Goal: Transaction & Acquisition: Purchase product/service

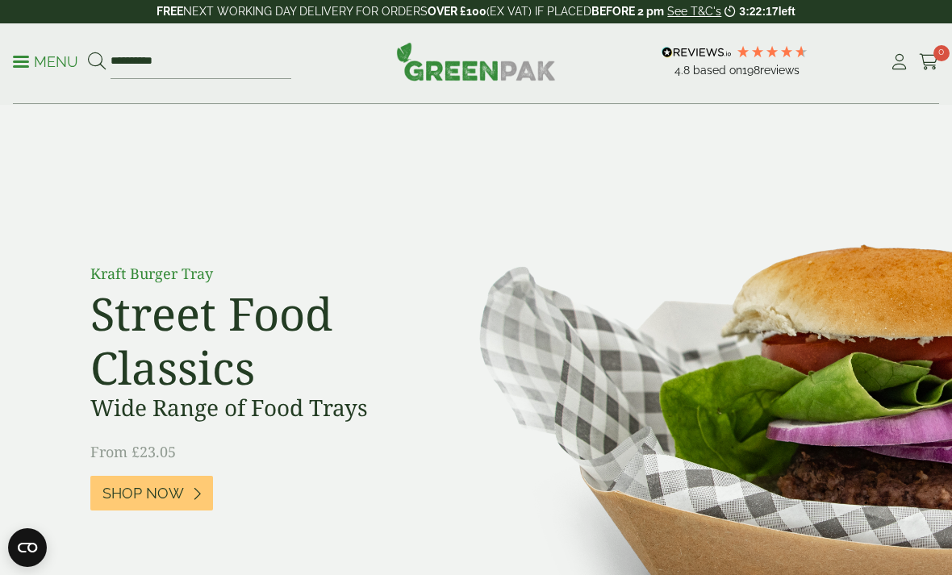
type input "**********"
click at [96, 61] on button at bounding box center [97, 62] width 18 height 21
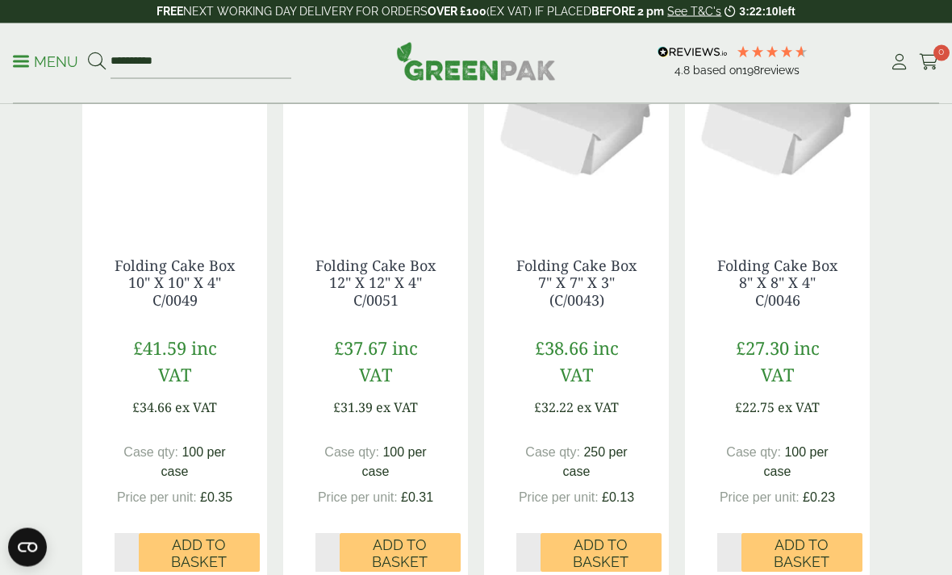
scroll to position [323, 0]
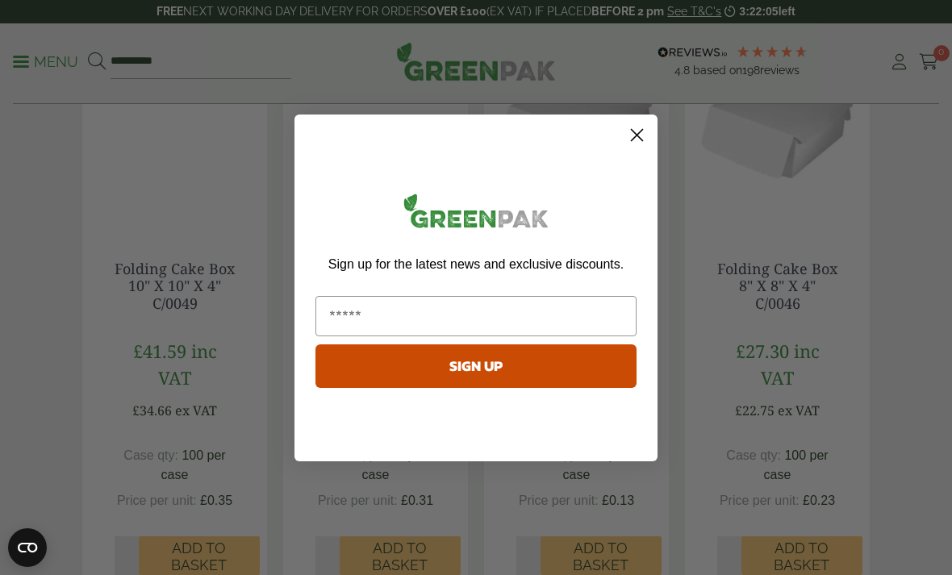
click at [631, 148] on circle "Close dialog" at bounding box center [637, 134] width 27 height 27
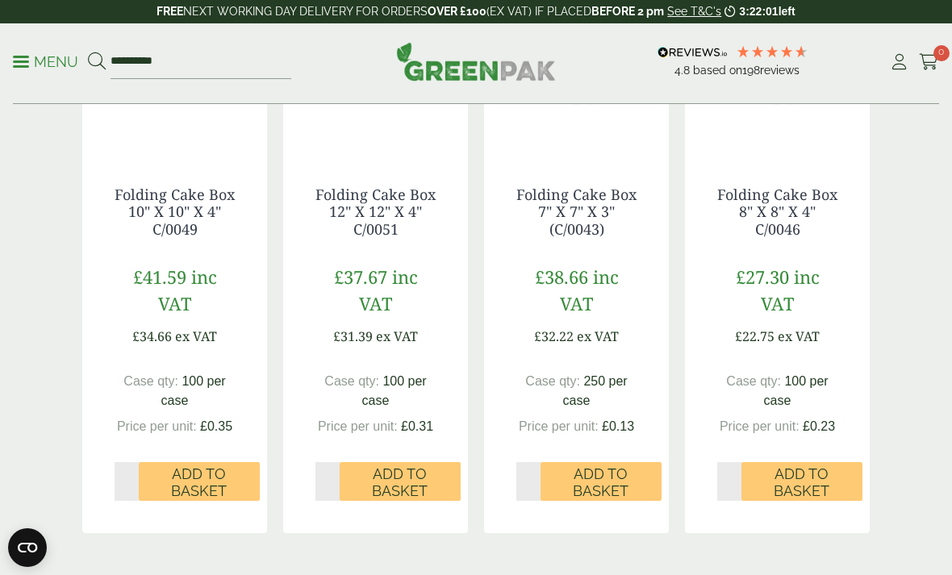
scroll to position [395, 0]
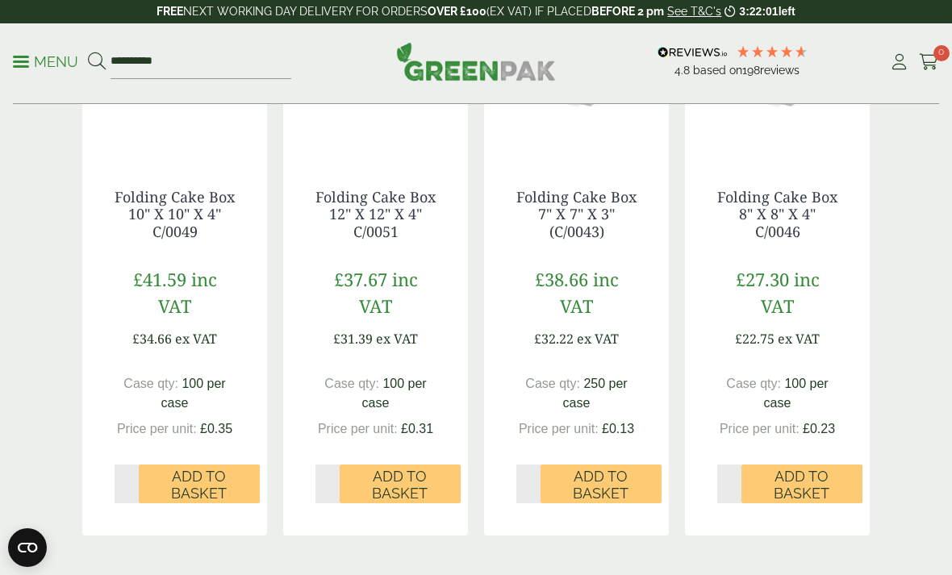
click at [608, 487] on span "Add to Basket" at bounding box center [601, 485] width 98 height 35
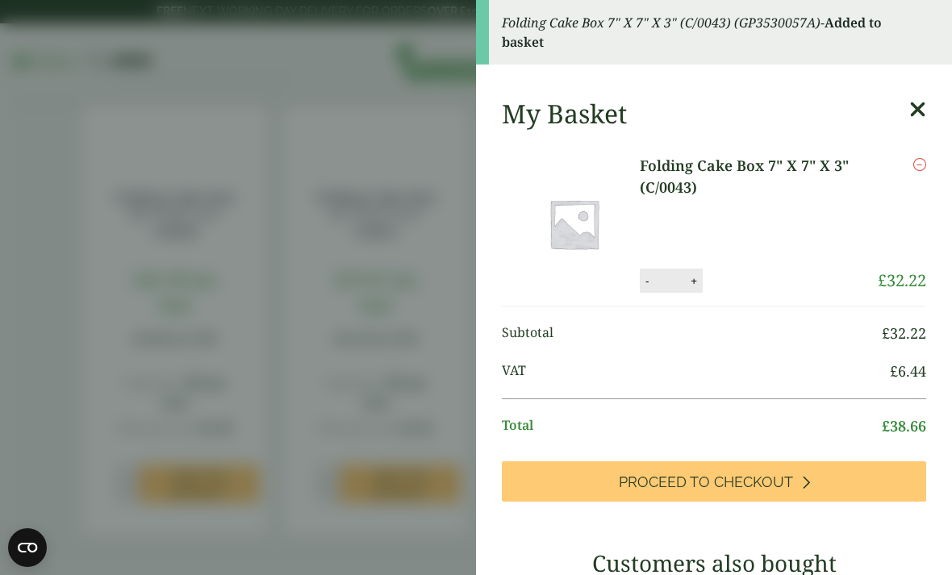
click at [693, 280] on button "+" at bounding box center [694, 281] width 16 height 14
type input "*"
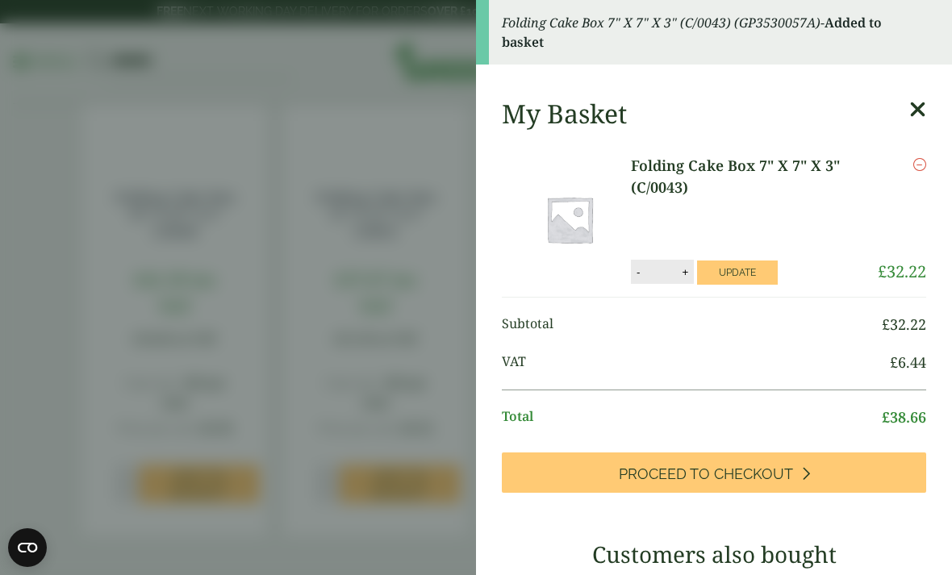
click at [753, 270] on button "Update" at bounding box center [737, 273] width 81 height 24
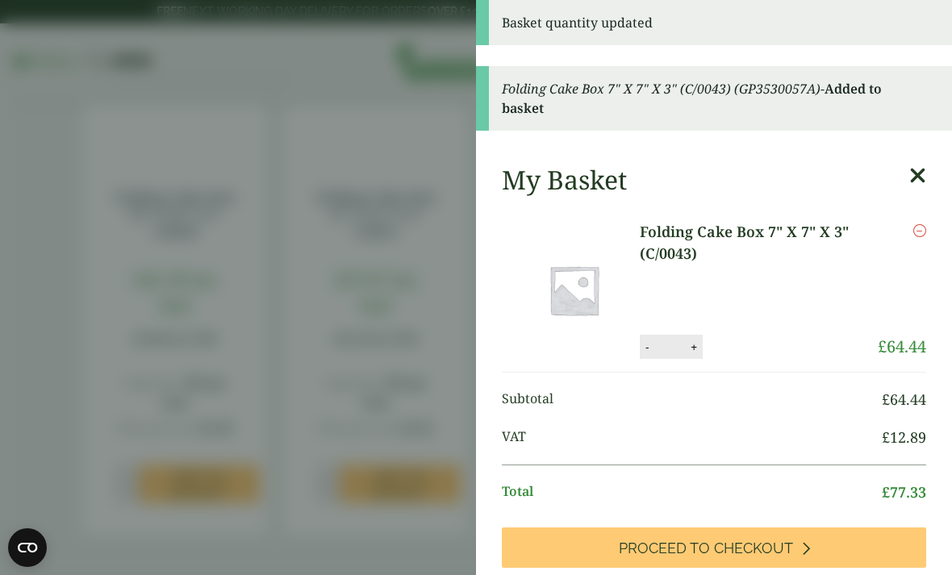
click at [375, 148] on aside "Basket quantity updated Folding Cake Box 7" X 7" X 3" (C/0043) (GP3530057A) - A…" at bounding box center [476, 287] width 952 height 575
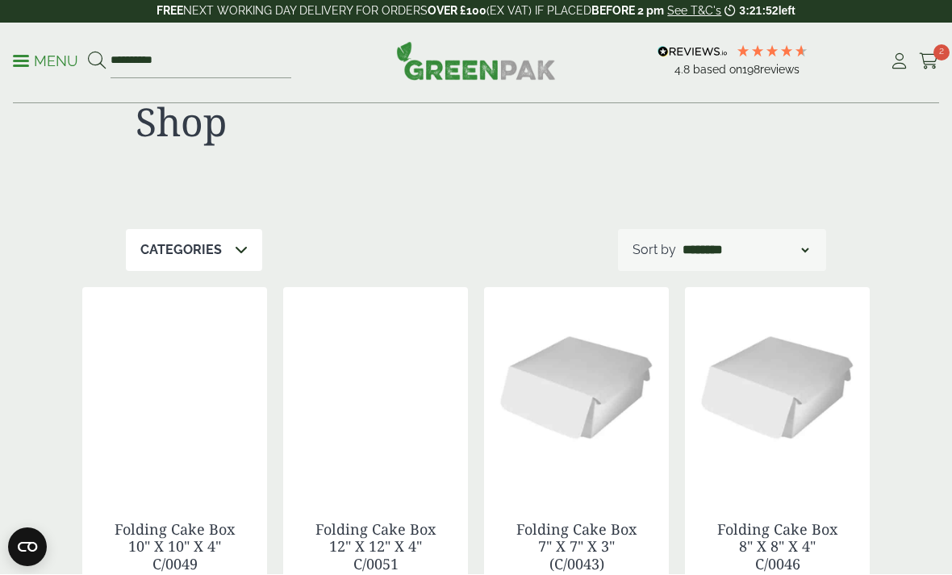
scroll to position [63, 0]
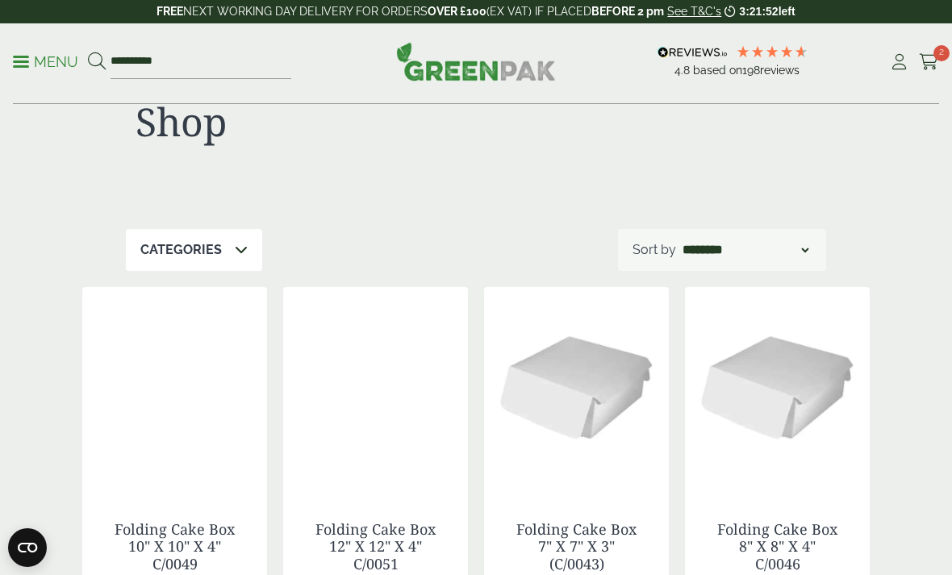
click at [40, 61] on p "Menu" at bounding box center [45, 61] width 65 height 19
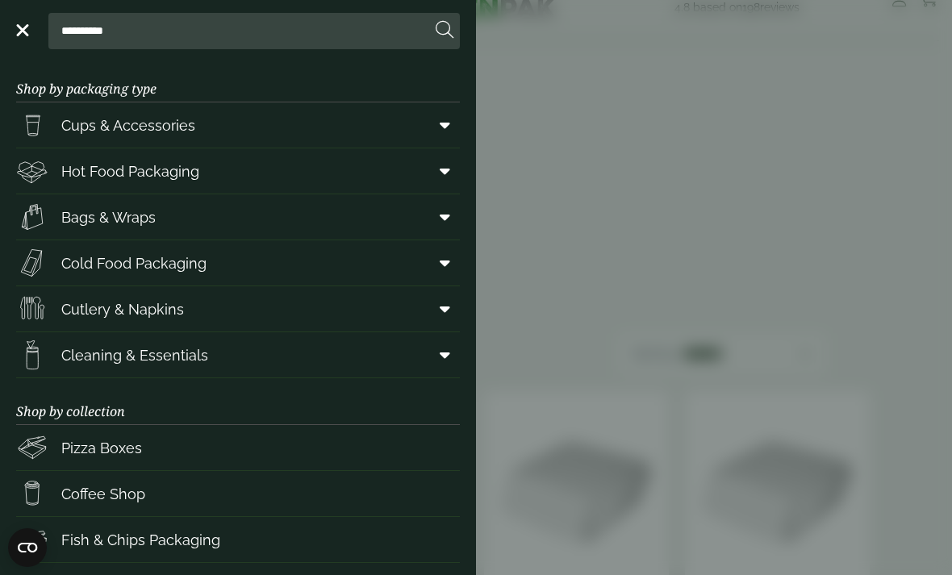
click at [595, 249] on aside "**********" at bounding box center [476, 287] width 952 height 575
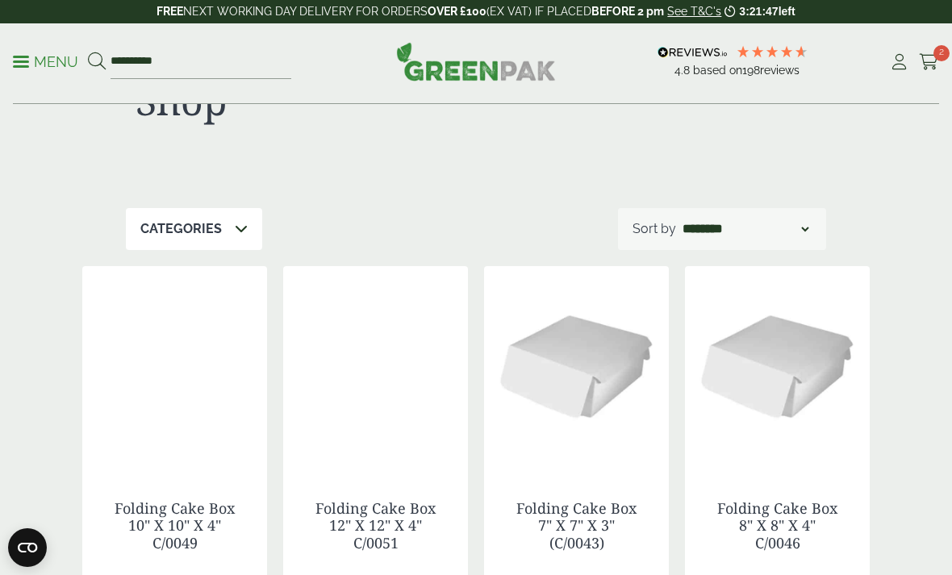
scroll to position [52, 0]
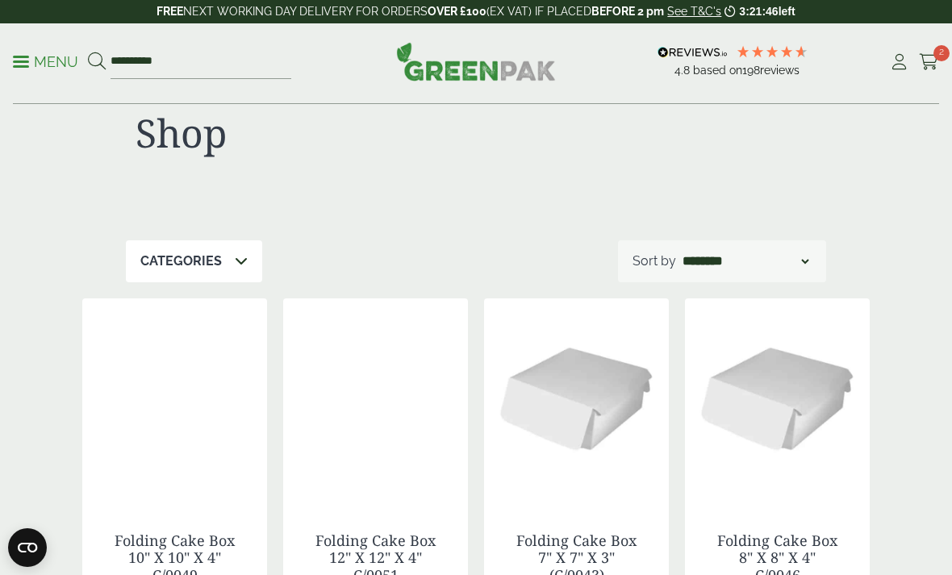
click at [46, 58] on p "Menu" at bounding box center [45, 61] width 65 height 19
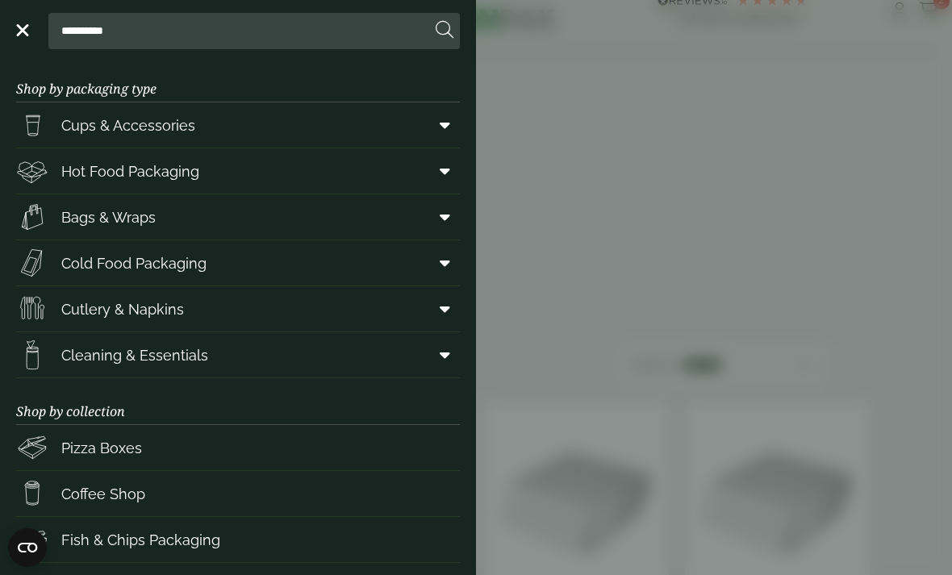
click at [452, 224] on span at bounding box center [442, 217] width 36 height 31
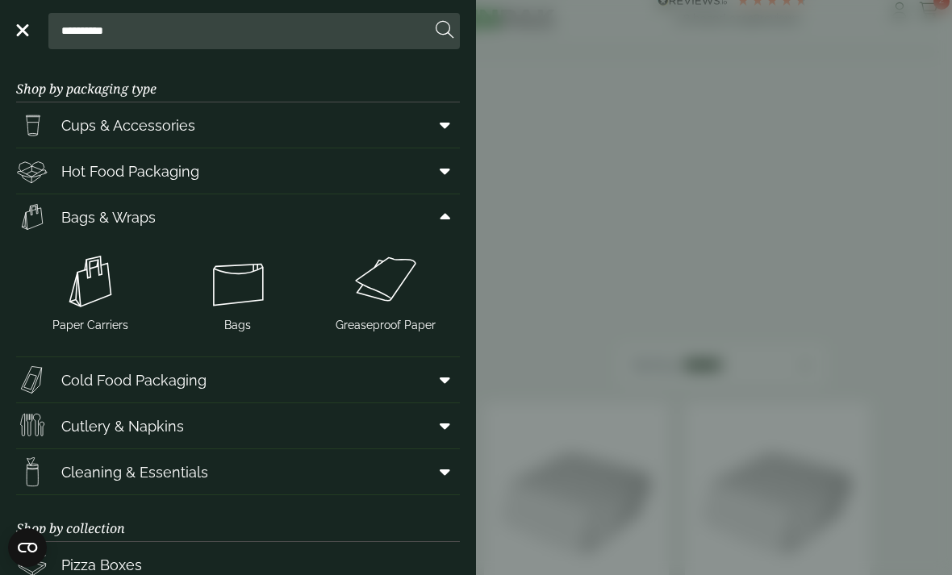
click at [393, 289] on img at bounding box center [386, 281] width 135 height 65
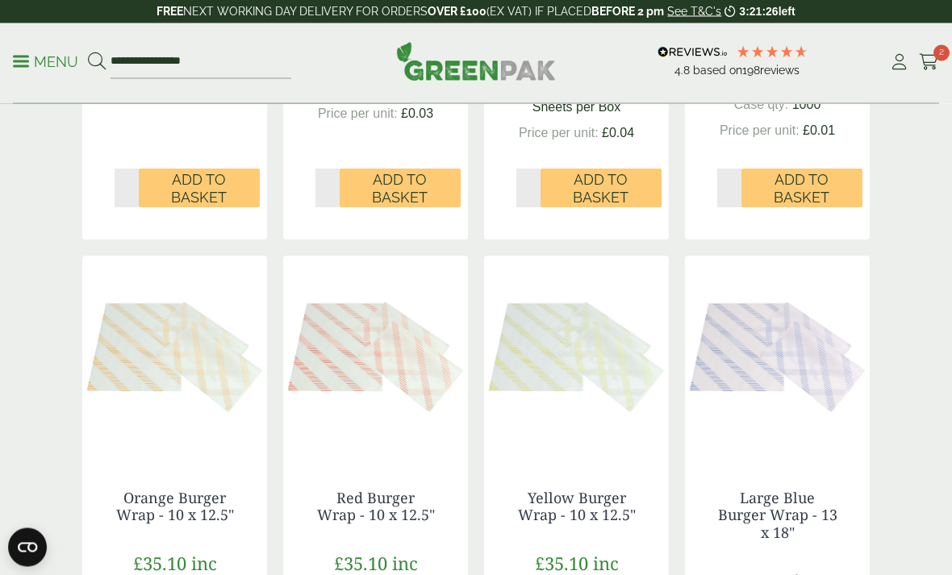
scroll to position [1337, 0]
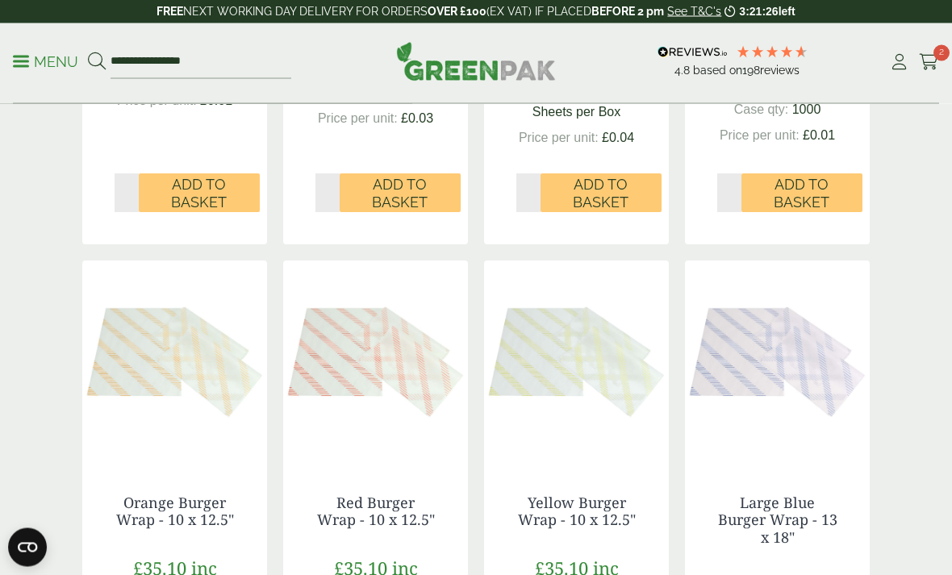
click at [56, 67] on p "Menu" at bounding box center [45, 61] width 65 height 19
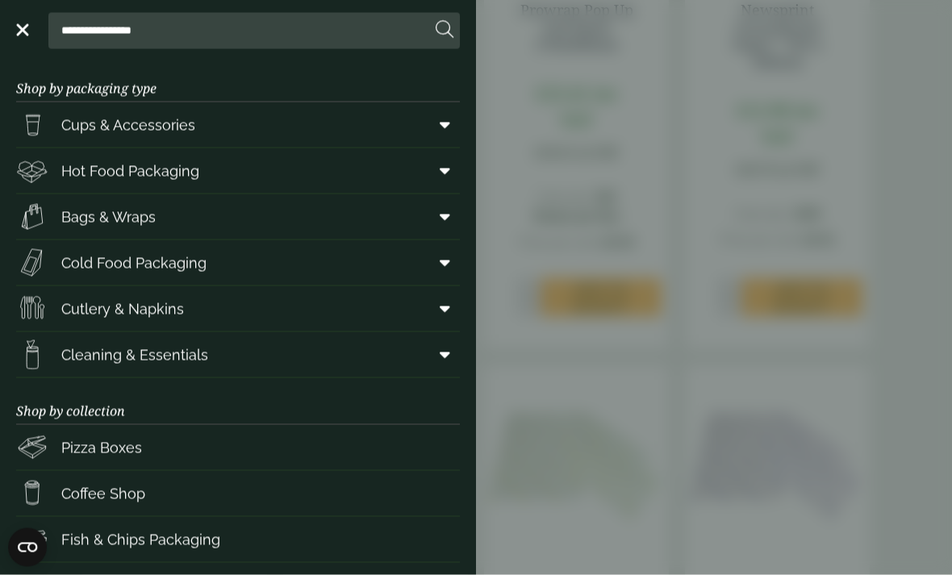
scroll to position [1337, 0]
click at [445, 224] on icon at bounding box center [445, 217] width 10 height 16
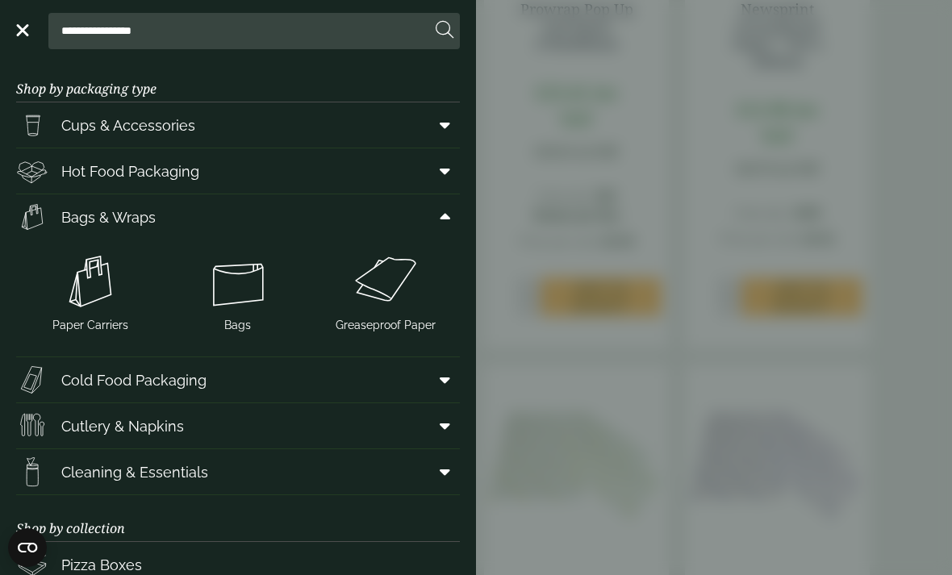
click at [249, 289] on img at bounding box center [237, 281] width 135 height 65
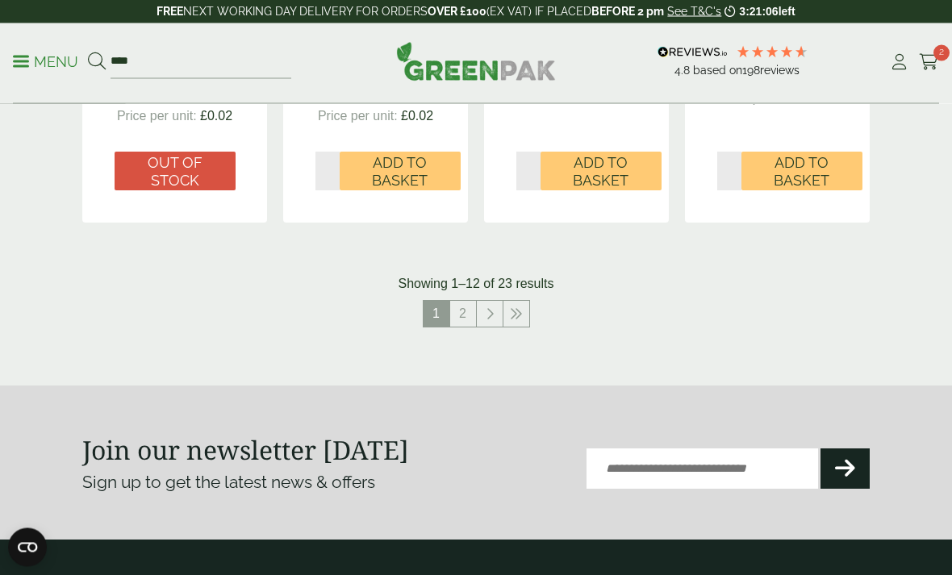
scroll to position [1841, 0]
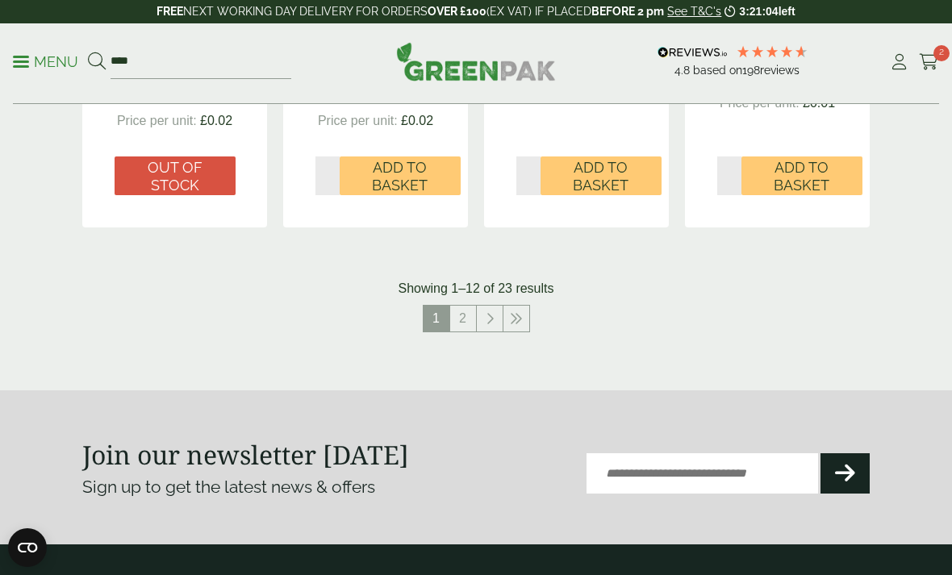
click at [492, 312] on icon at bounding box center [490, 318] width 8 height 13
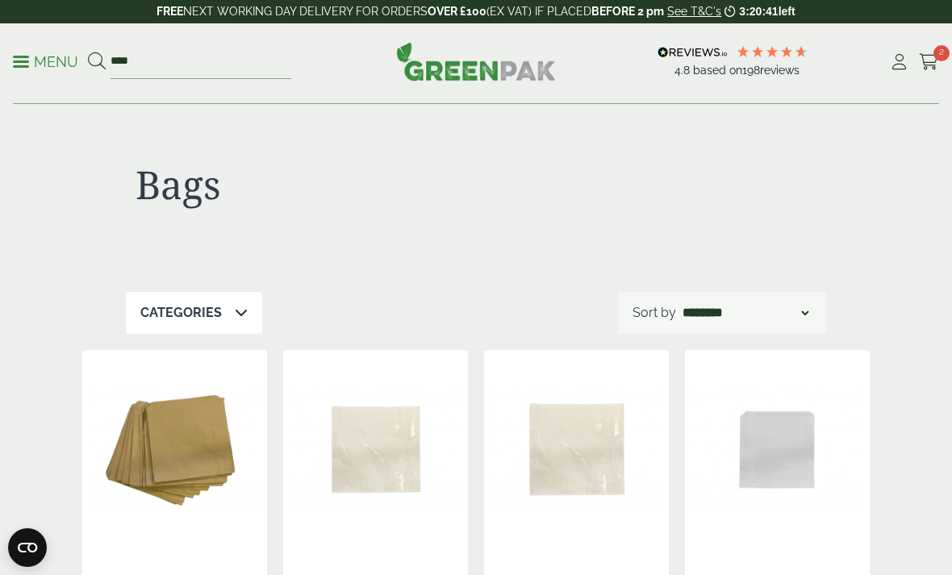
click at [49, 61] on p "Menu" at bounding box center [45, 61] width 65 height 19
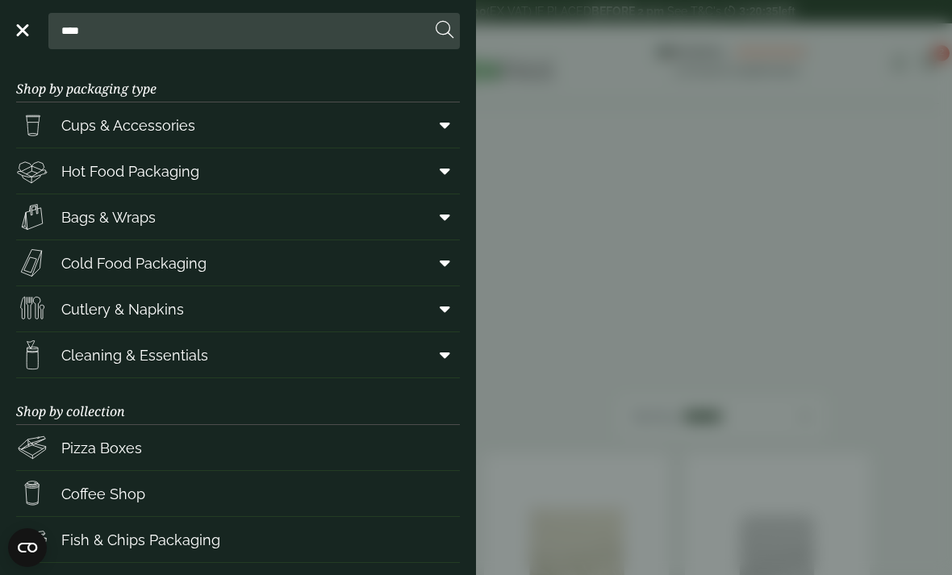
click at [440, 350] on icon at bounding box center [445, 355] width 10 height 16
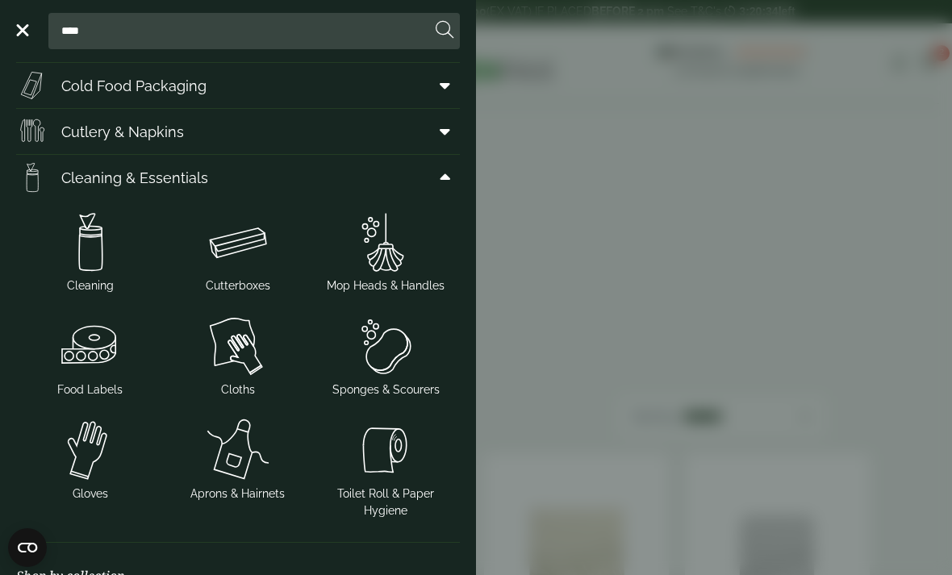
scroll to position [189, 0]
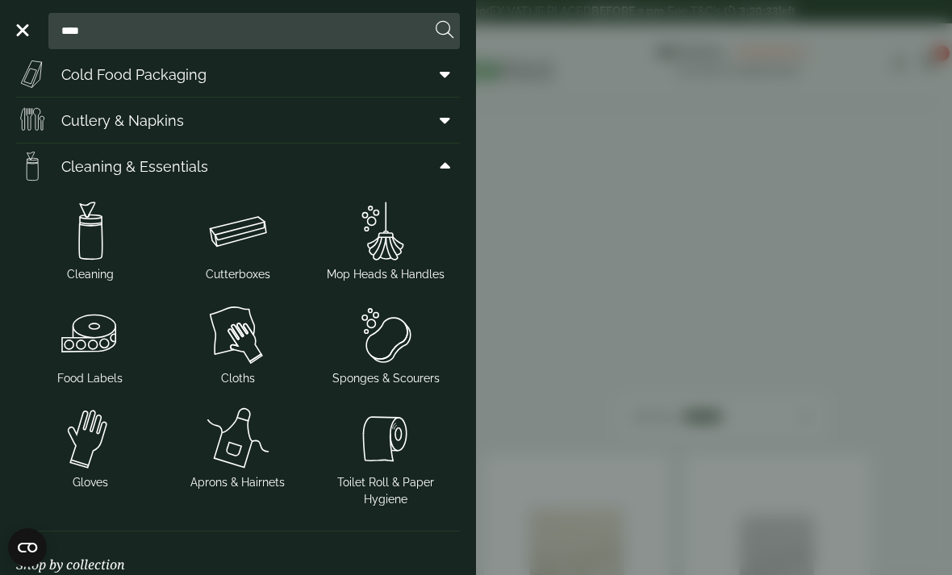
click at [227, 344] on img at bounding box center [237, 335] width 135 height 65
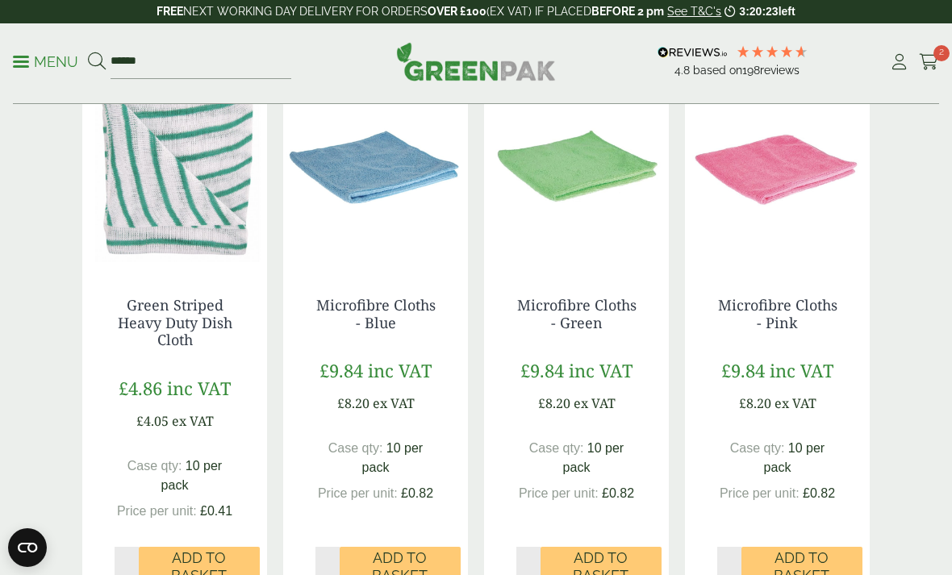
scroll to position [1481, 0]
click at [417, 560] on span "Add to Basket" at bounding box center [400, 567] width 98 height 35
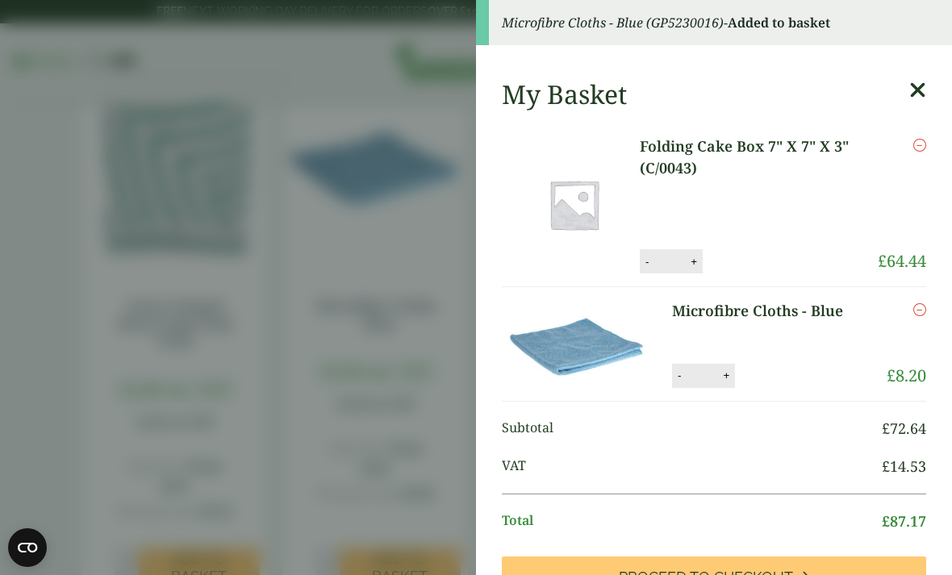
click at [453, 101] on aside "Microfibre Cloths - Blue (GP5230016) - Added to basket My Basket Folding Cake B…" at bounding box center [476, 287] width 952 height 575
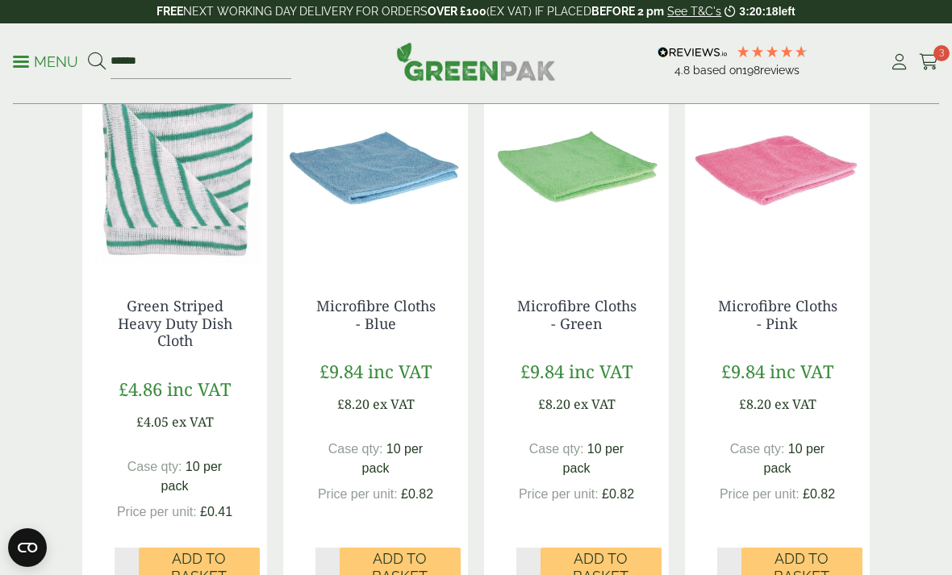
click at [934, 65] on icon at bounding box center [929, 62] width 20 height 16
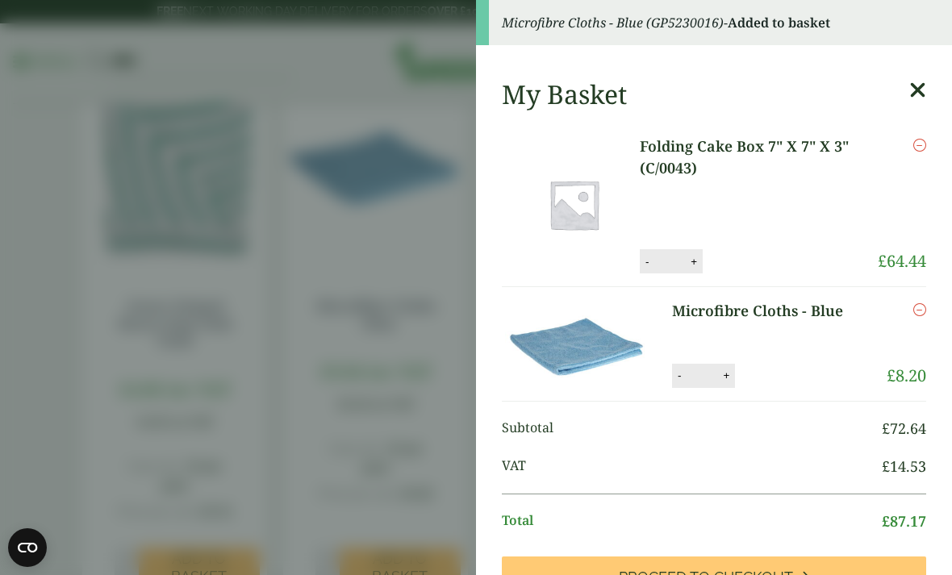
click at [739, 570] on span "Proceed to Checkout" at bounding box center [706, 578] width 174 height 18
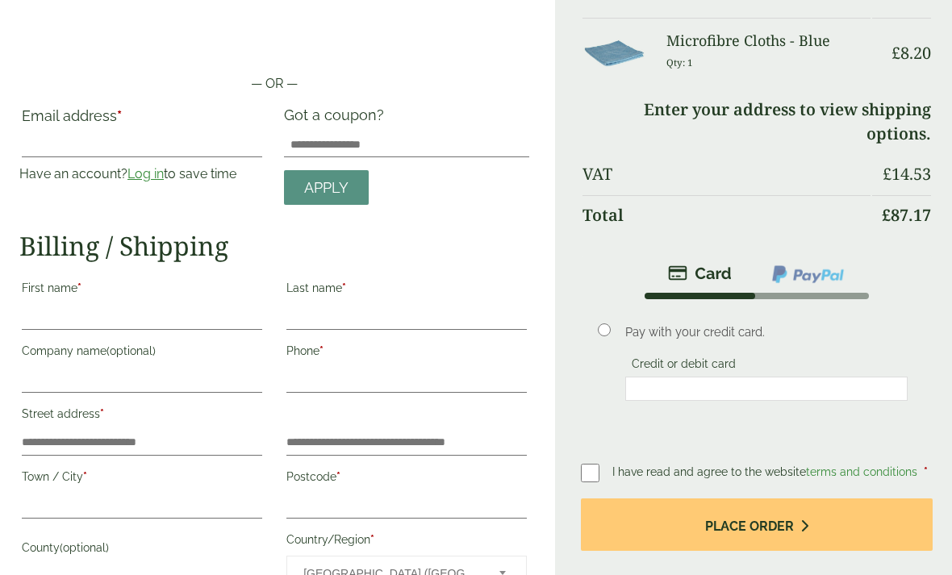
scroll to position [110, 0]
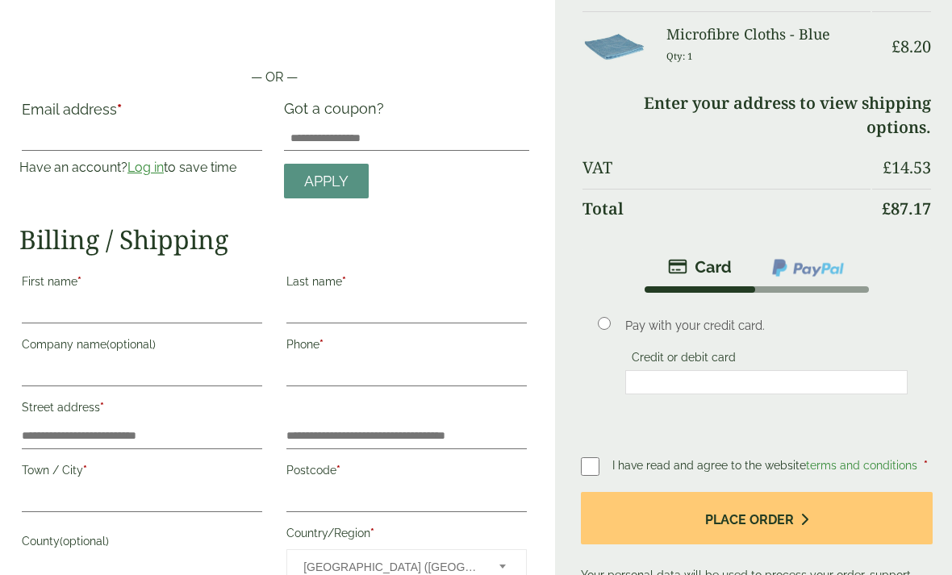
click at [113, 290] on label "First name *" at bounding box center [142, 283] width 240 height 27
click at [113, 298] on input "First name *" at bounding box center [142, 311] width 240 height 26
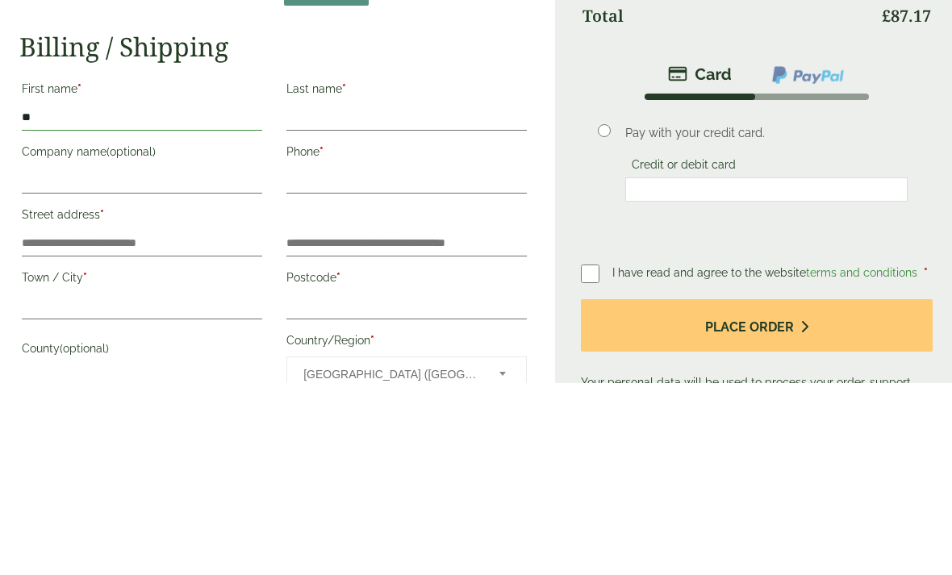
type input "*"
type input "*****"
click at [342, 298] on input "Last name *" at bounding box center [406, 311] width 240 height 26
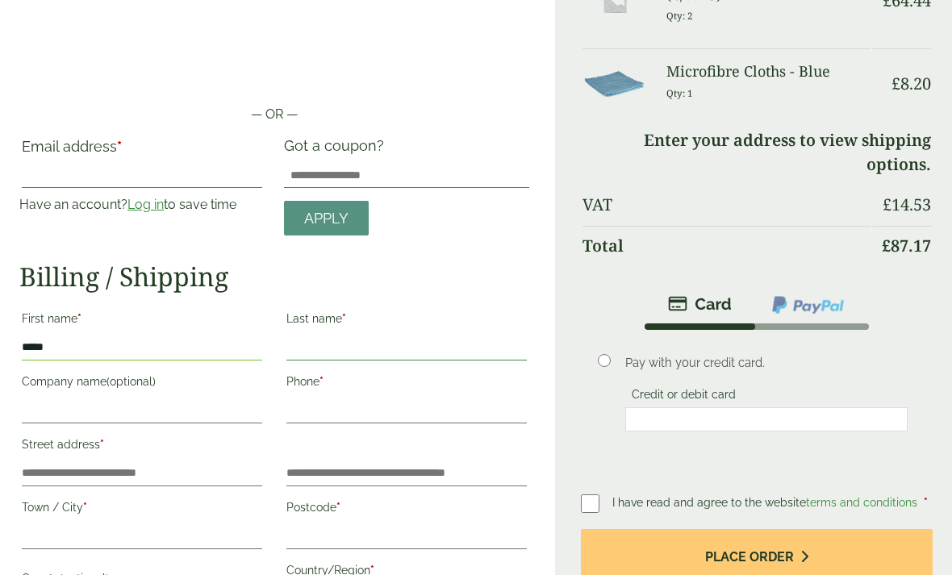
scroll to position [73, 0]
click at [118, 168] on input "Email address *" at bounding box center [142, 175] width 240 height 26
click at [158, 209] on link "Log in" at bounding box center [145, 204] width 36 height 15
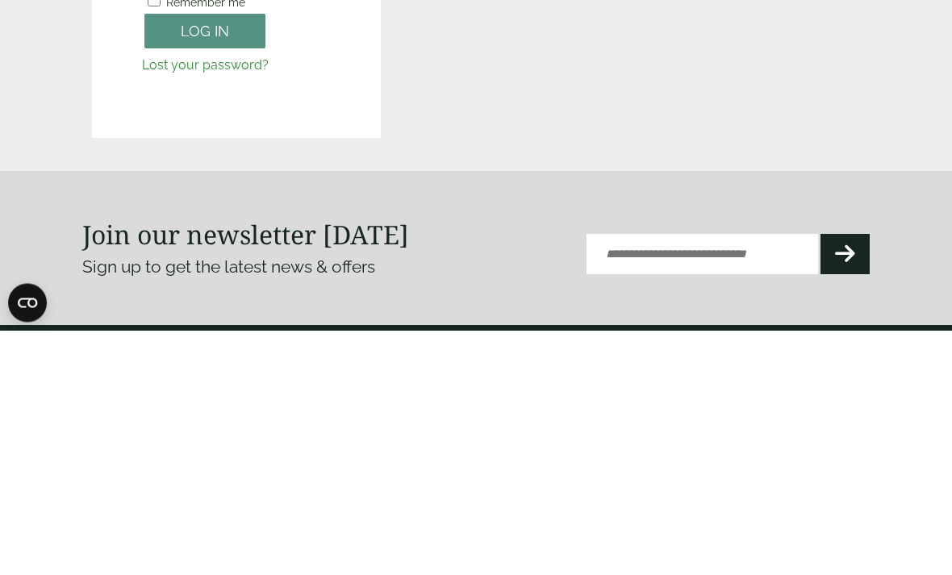
type input "**********"
click at [205, 275] on button "Log in" at bounding box center [204, 276] width 121 height 35
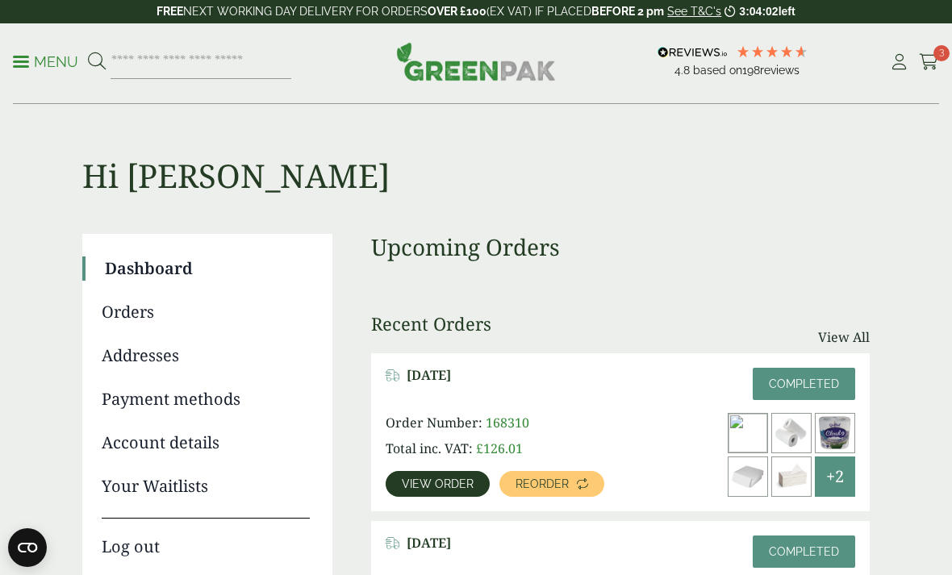
click at [922, 61] on icon at bounding box center [929, 62] width 20 height 16
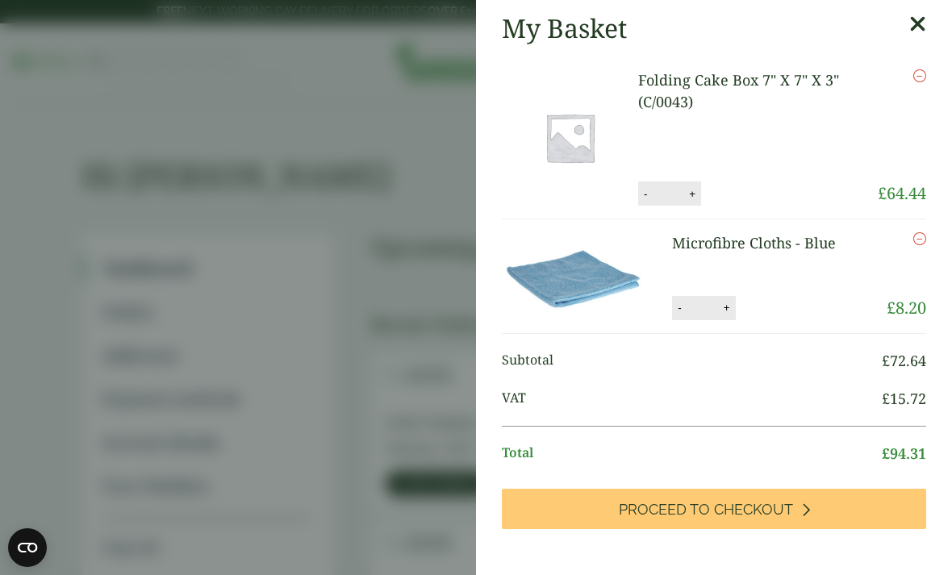
click at [824, 509] on link "Proceed to Checkout" at bounding box center [714, 509] width 424 height 40
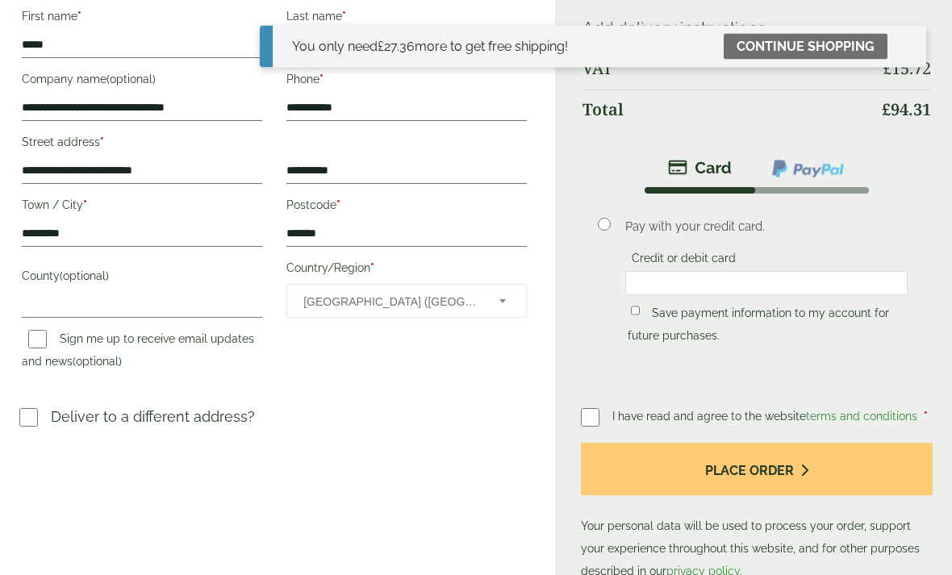
scroll to position [380, 0]
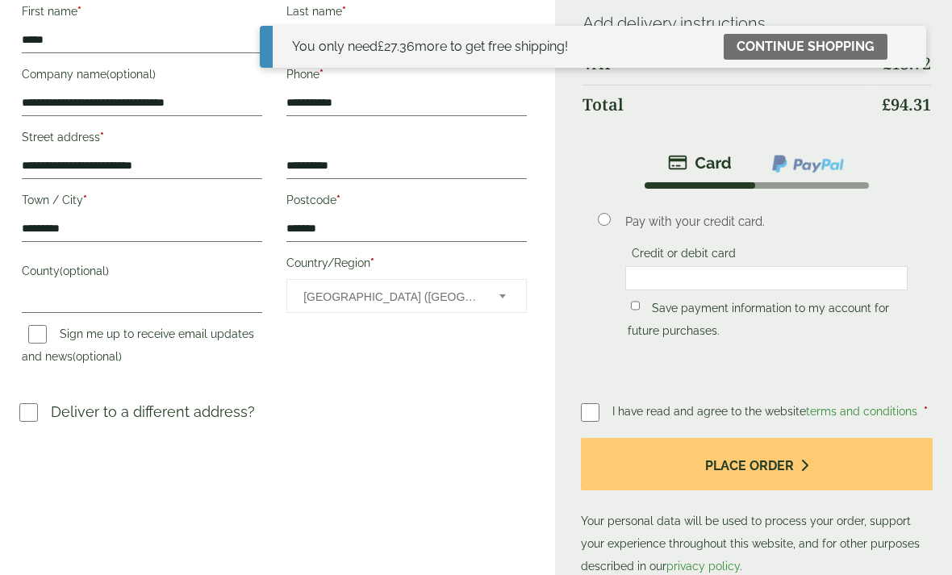
click at [670, 463] on button "Place order" at bounding box center [757, 464] width 352 height 52
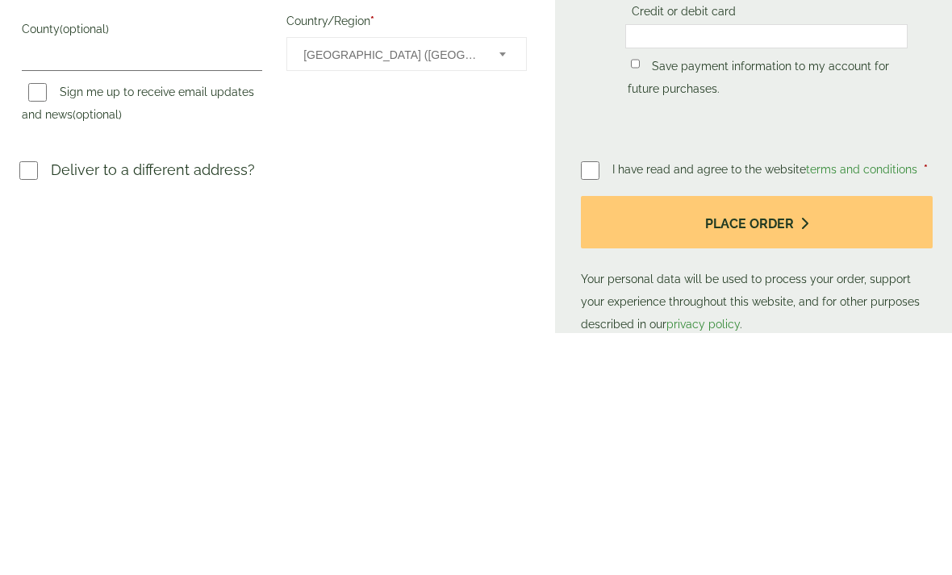
click at [714, 438] on button "Place order" at bounding box center [757, 464] width 352 height 52
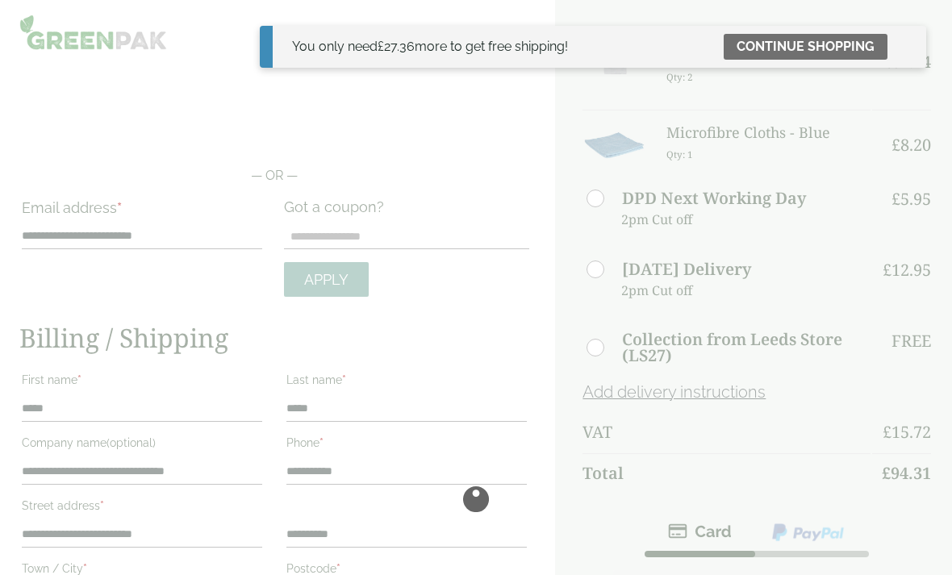
scroll to position [0, 0]
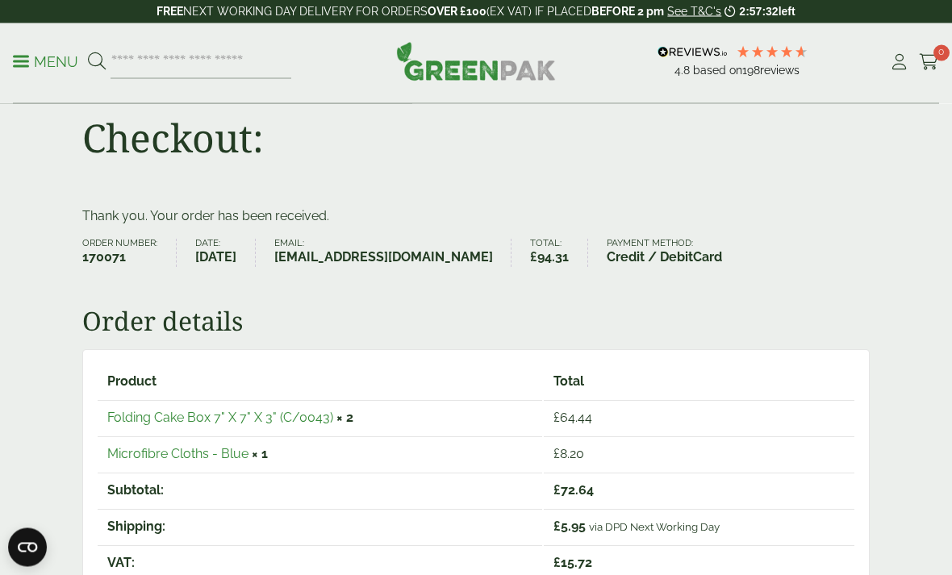
scroll to position [42, 0]
